Goal: Information Seeking & Learning: Learn about a topic

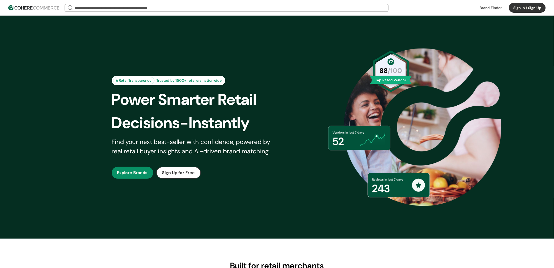
click at [514, 6] on button "Sign In / Sign Up" at bounding box center [527, 8] width 37 height 10
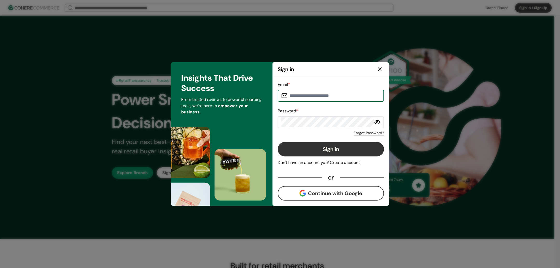
type input "**********"
click at [314, 146] on button "Sign in" at bounding box center [331, 149] width 106 height 15
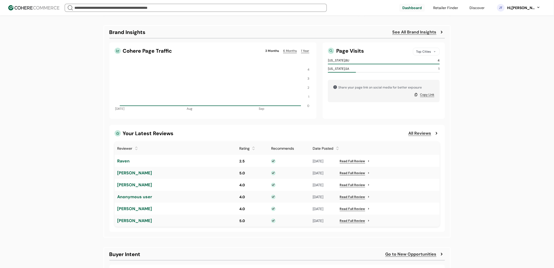
scroll to position [268, 0]
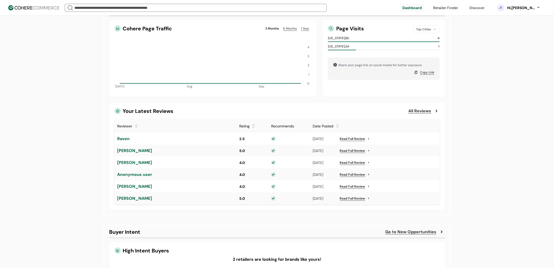
click at [346, 141] on link "Read Full Review" at bounding box center [352, 138] width 25 height 5
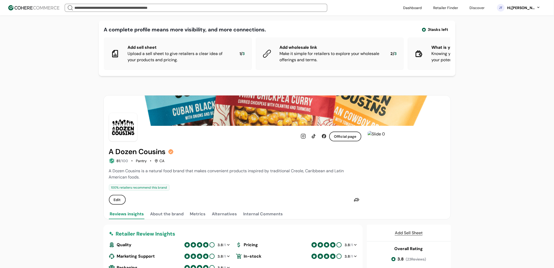
scroll to position [2, 0]
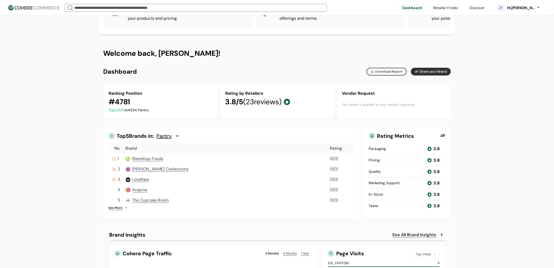
scroll to position [75, 0]
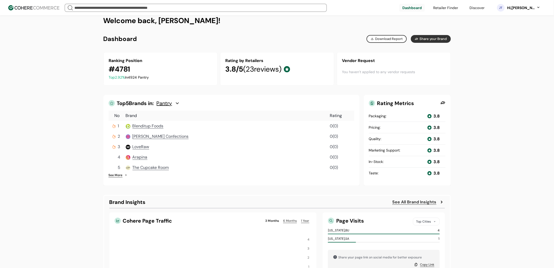
click at [141, 139] on span "[PERSON_NAME] Confections" at bounding box center [160, 135] width 56 height 5
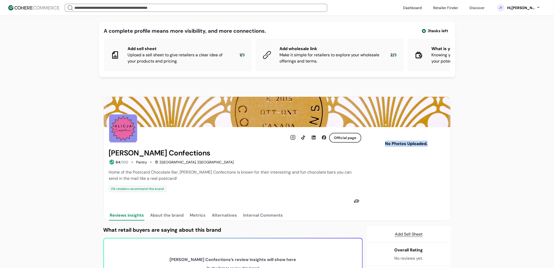
drag, startPoint x: 395, startPoint y: 146, endPoint x: 397, endPoint y: 161, distance: 15.5
click at [397, 159] on div "No Photos Uploaded." at bounding box center [407, 145] width 78 height 27
click at [399, 155] on div "No Photos Uploaded." at bounding box center [407, 145] width 78 height 27
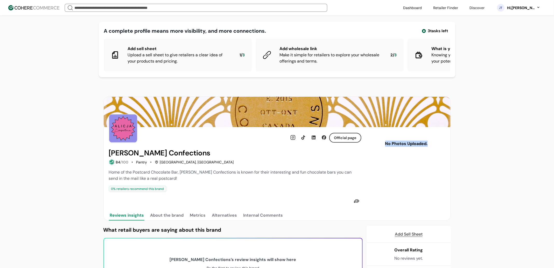
click at [399, 155] on div "No Photos Uploaded." at bounding box center [407, 145] width 78 height 27
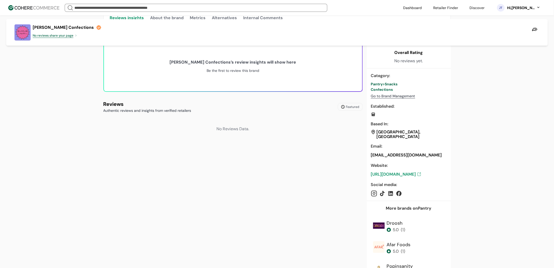
scroll to position [266, 0]
